Goal: Task Accomplishment & Management: Use online tool/utility

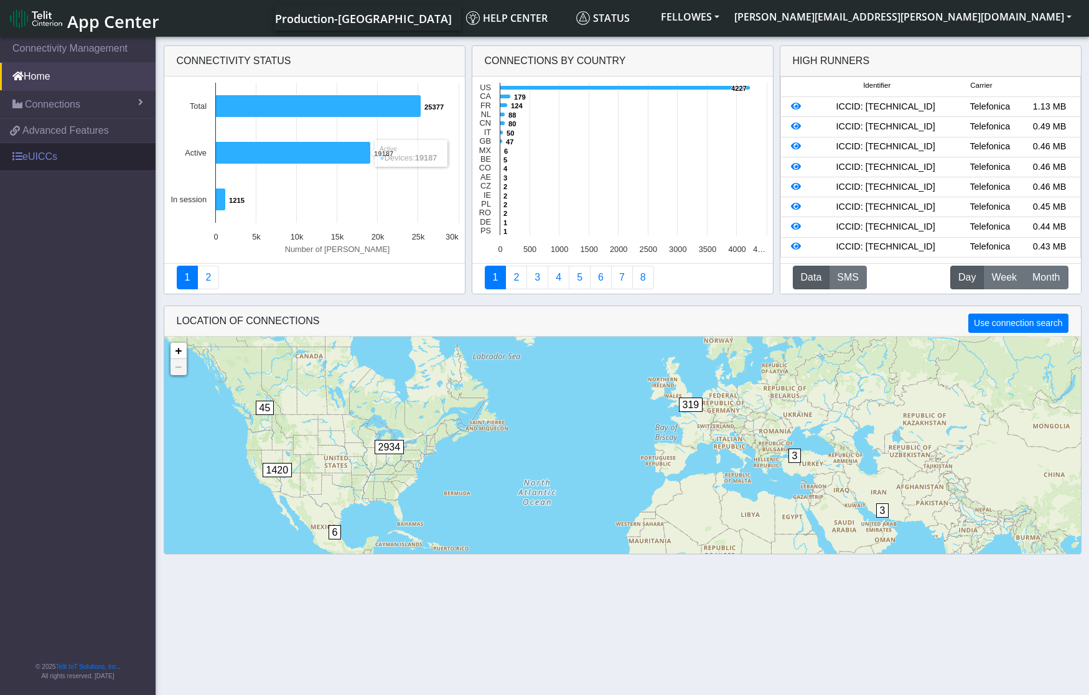
drag, startPoint x: 40, startPoint y: 157, endPoint x: 45, endPoint y: 151, distance: 8.5
click at [41, 156] on link "eUICCs" at bounding box center [78, 156] width 156 height 27
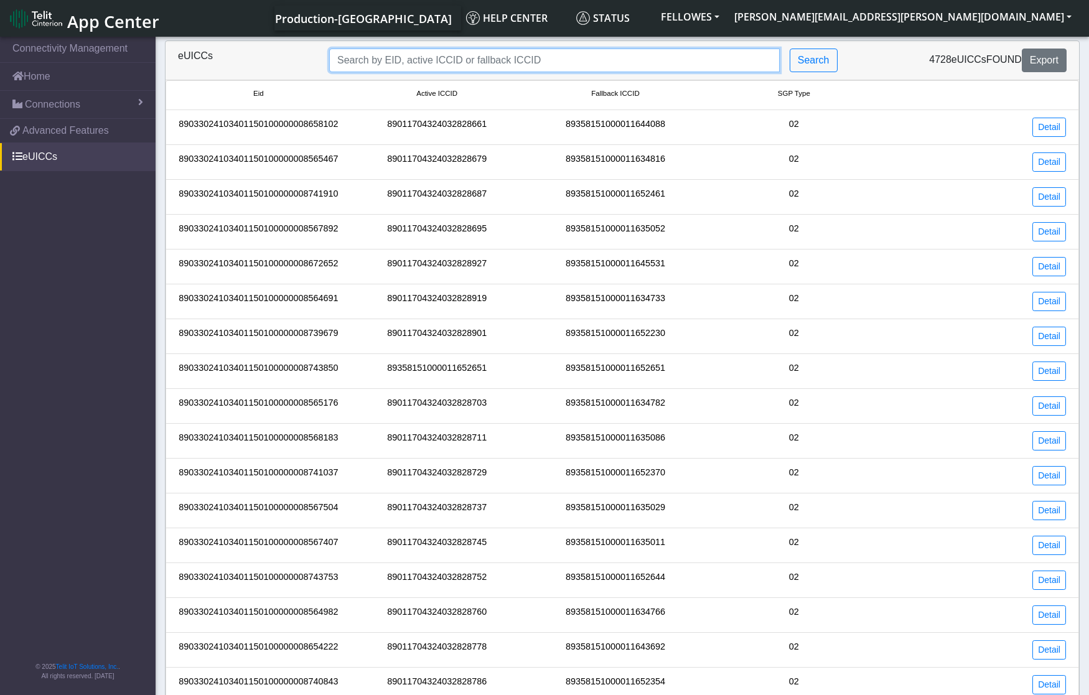
click at [373, 63] on input "Search..." at bounding box center [554, 61] width 451 height 24
paste input "89033024103401150100000008935813"
type input "89033024103401150100000008935813"
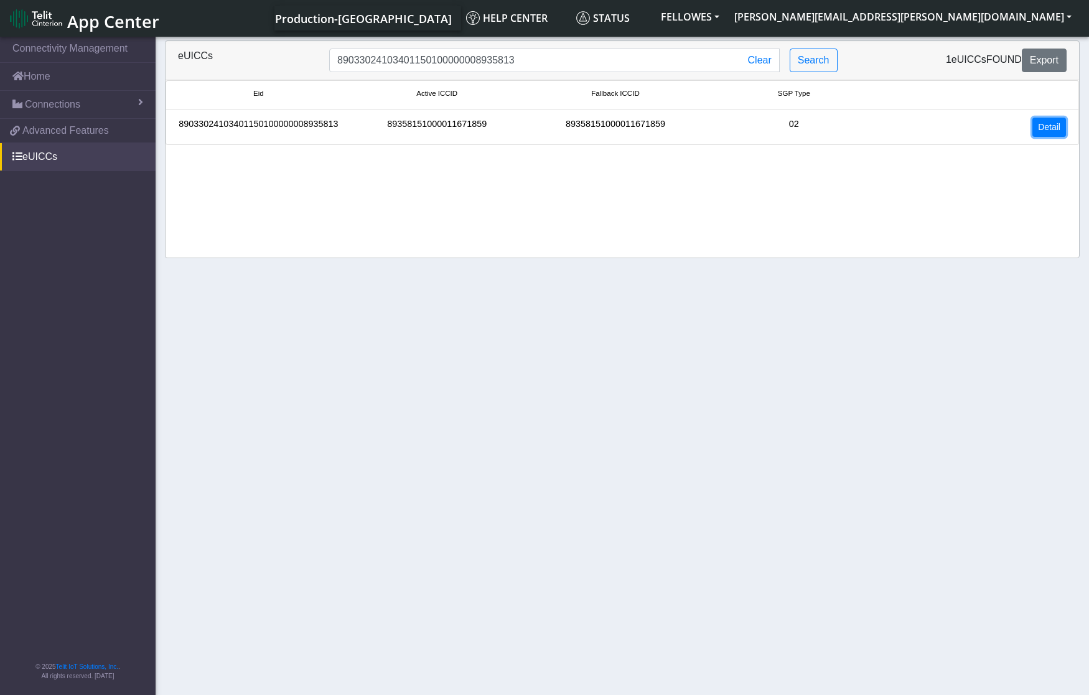
click at [1053, 129] on link "Detail" at bounding box center [1050, 127] width 34 height 19
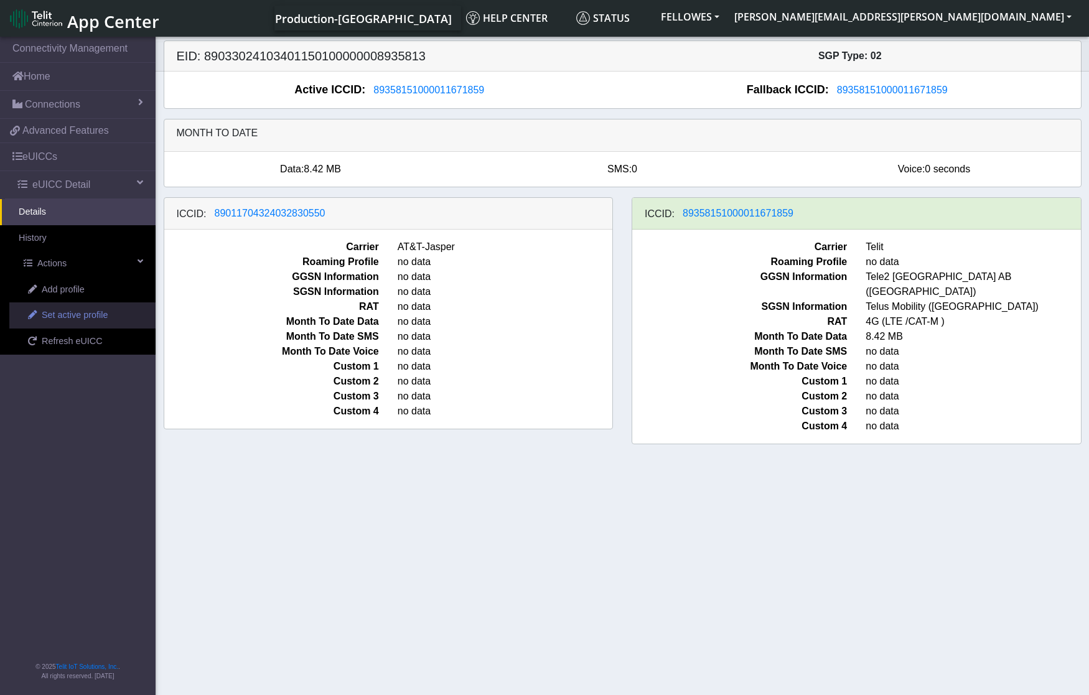
click at [84, 317] on span "Set active profile" at bounding box center [75, 316] width 66 height 14
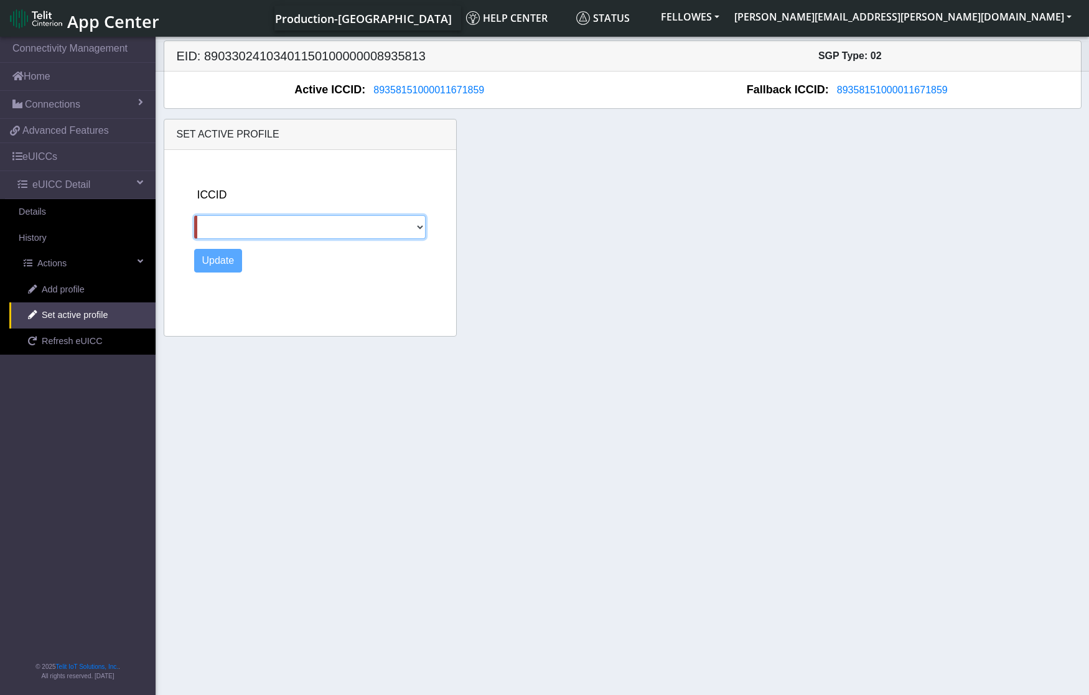
click at [213, 226] on select "89011704324032830550" at bounding box center [310, 227] width 232 height 24
select select "89011704324032830550"
click at [194, 215] on select "89011704324032830550" at bounding box center [310, 227] width 232 height 24
click at [223, 265] on button "Update" at bounding box center [218, 261] width 49 height 24
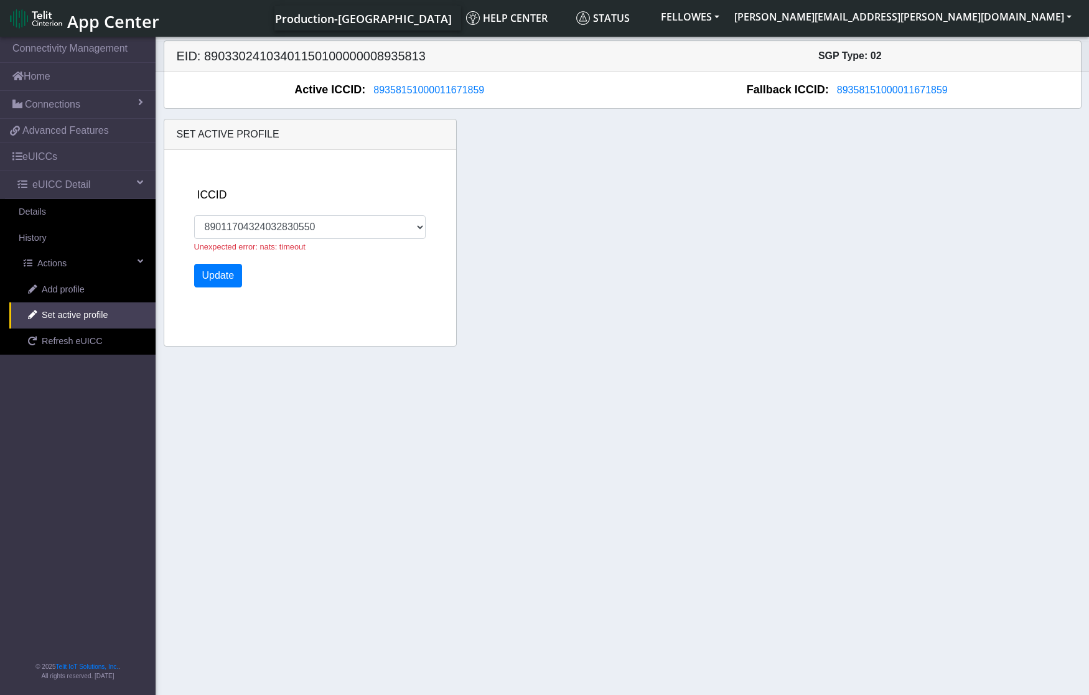
click at [807, 241] on div "Set active profile ICCID [TECHNICAL_ID] Unexpected error: nats: timeout Update" at bounding box center [622, 233] width 937 height 228
click at [846, 210] on div "Set active profile ICCID [TECHNICAL_ID] Unexpected error: nats: timeout Update" at bounding box center [622, 233] width 937 height 228
click at [654, 176] on div "Set active profile ICCID [TECHNICAL_ID] Unexpected error: nats: timeout Update" at bounding box center [622, 233] width 937 height 228
